Goal: Check status: Verify the current state of an ongoing process or item

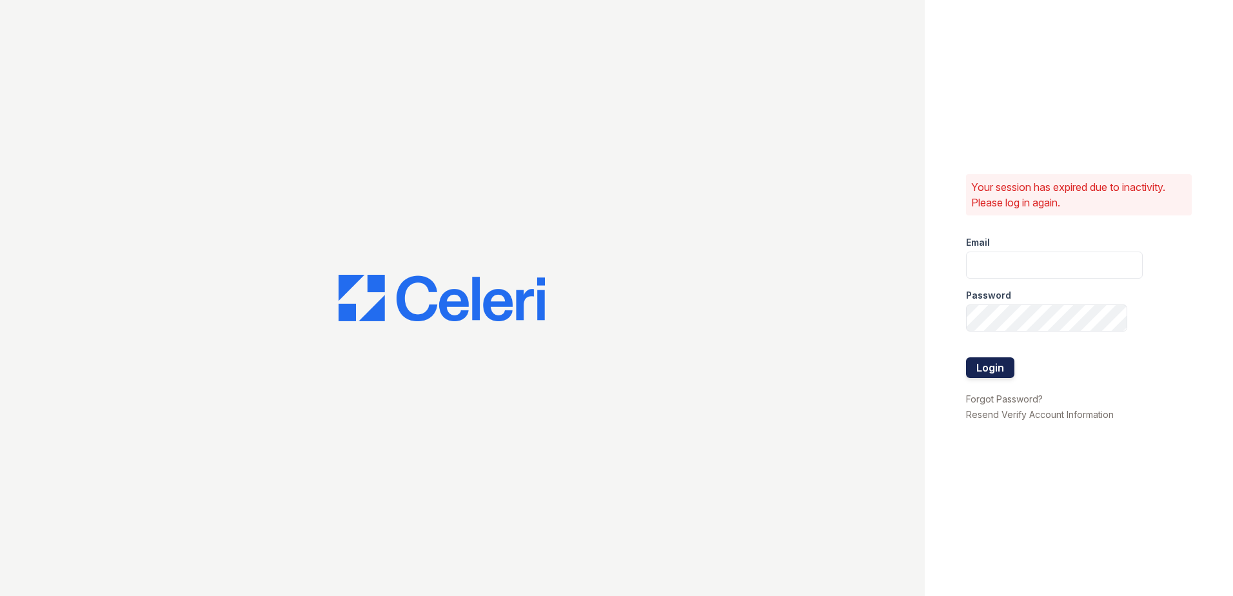
type input "Rporras@trinity-pm.com"
click at [995, 363] on button "Login" at bounding box center [990, 367] width 48 height 21
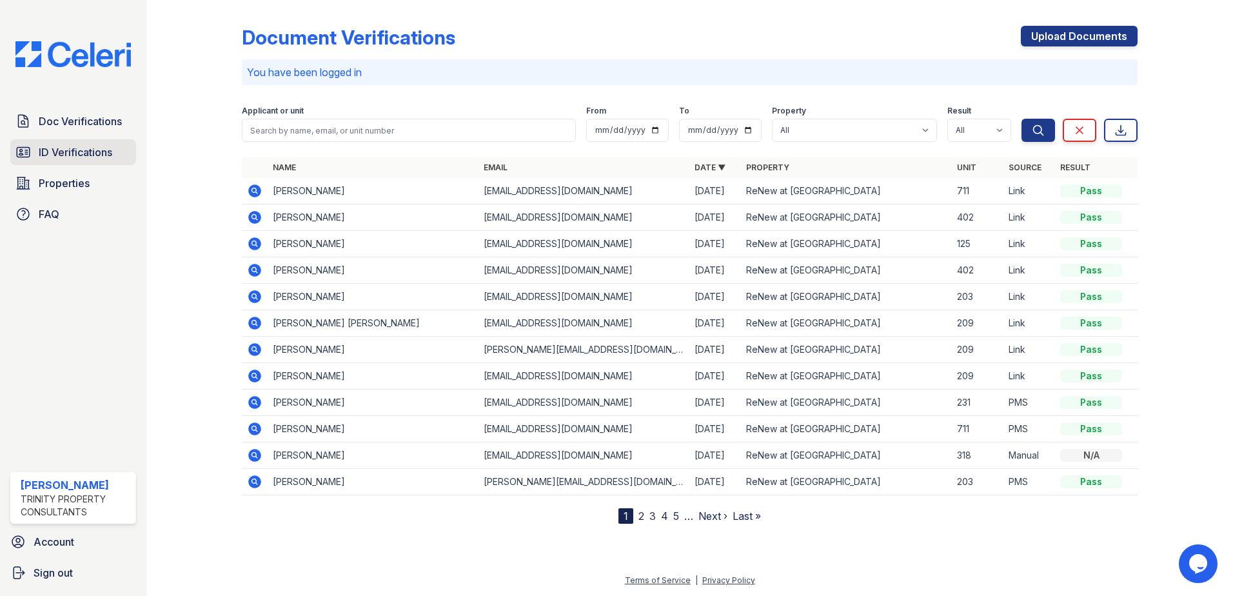
click at [83, 151] on span "ID Verifications" at bounding box center [76, 151] width 74 height 15
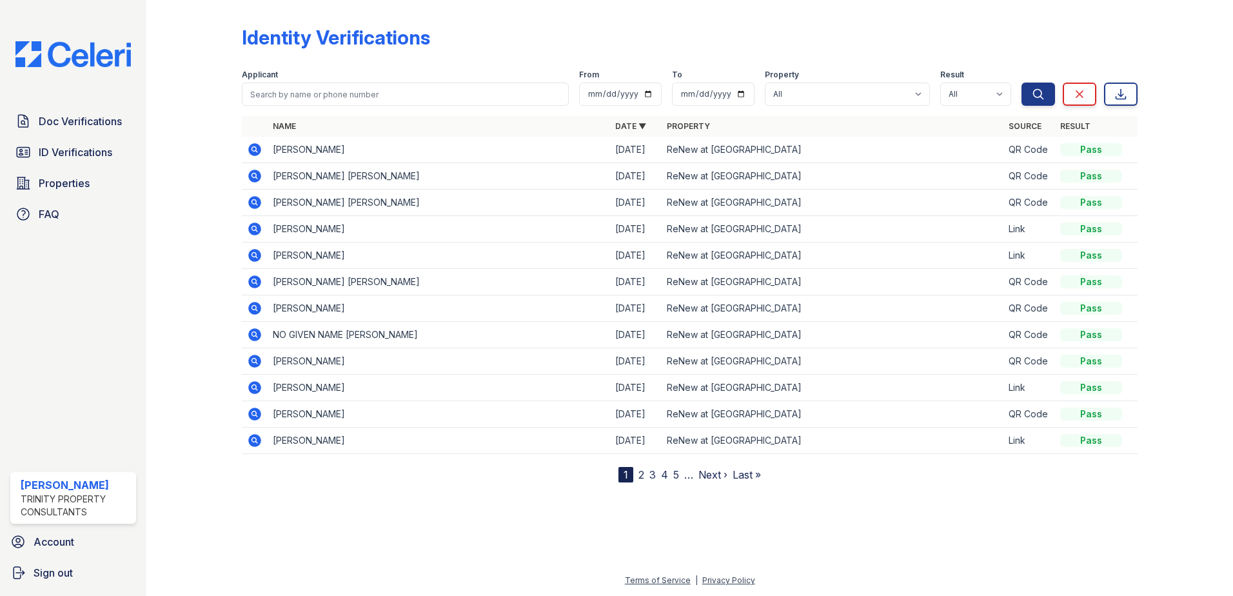
click at [254, 202] on icon at bounding box center [253, 201] width 3 height 3
